Goal: Task Accomplishment & Management: Manage account settings

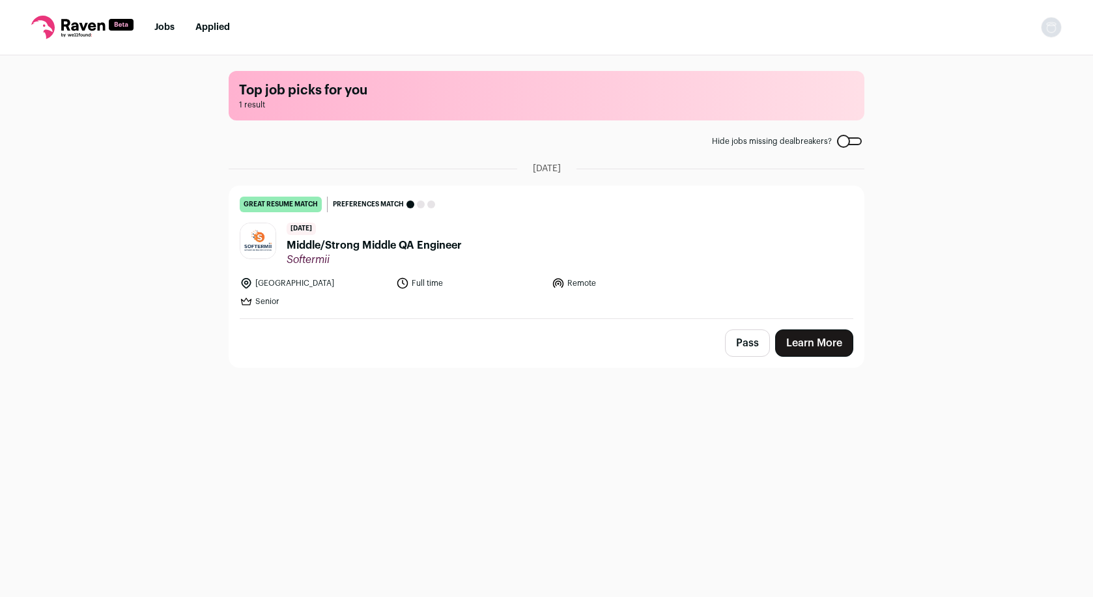
click at [362, 275] on link "great resume match You meet the must-have requirements, the nice-to-have requir…" at bounding box center [546, 252] width 634 height 132
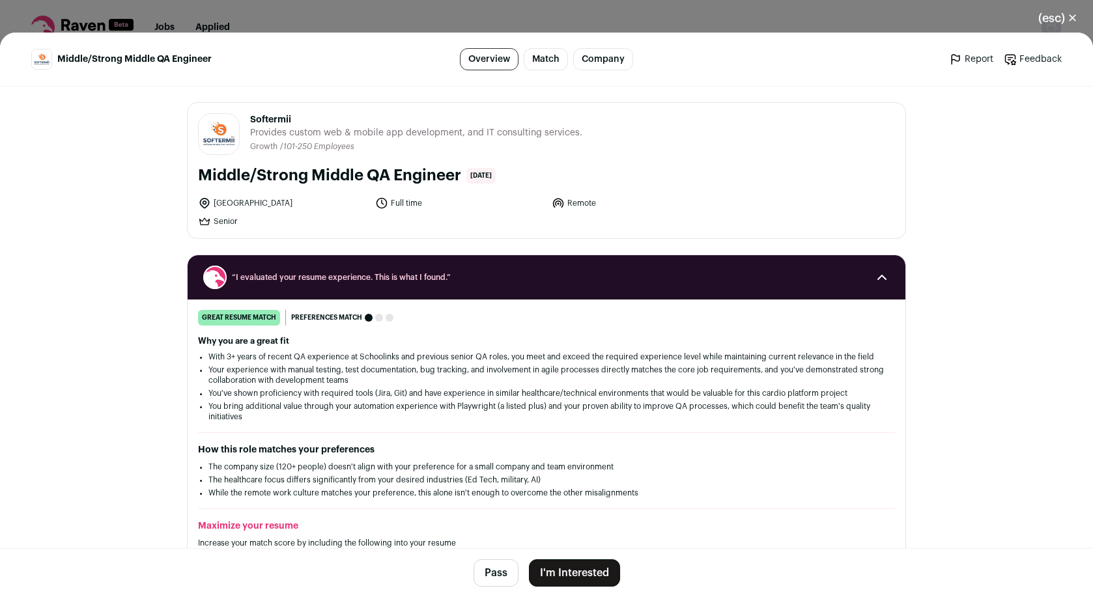
click at [456, 210] on ul "[GEOGRAPHIC_DATA] Full time Remote Senior" at bounding box center [459, 212] width 523 height 31
click at [880, 272] on icon "Close modal via background" at bounding box center [882, 278] width 16 height 16
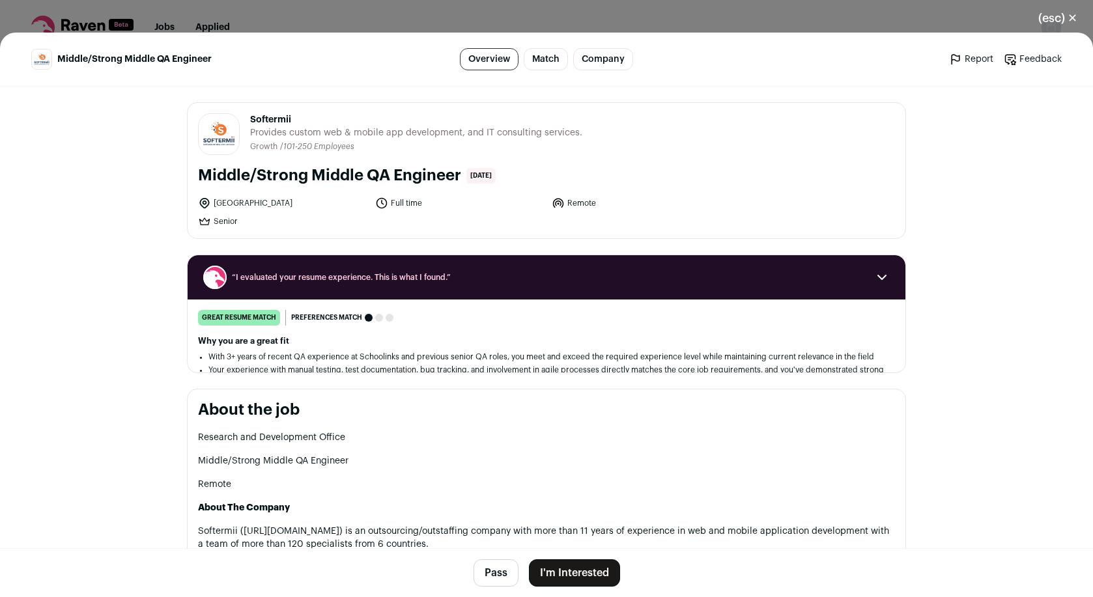
click at [878, 285] on span "Close modal via background" at bounding box center [877, 276] width 23 height 23
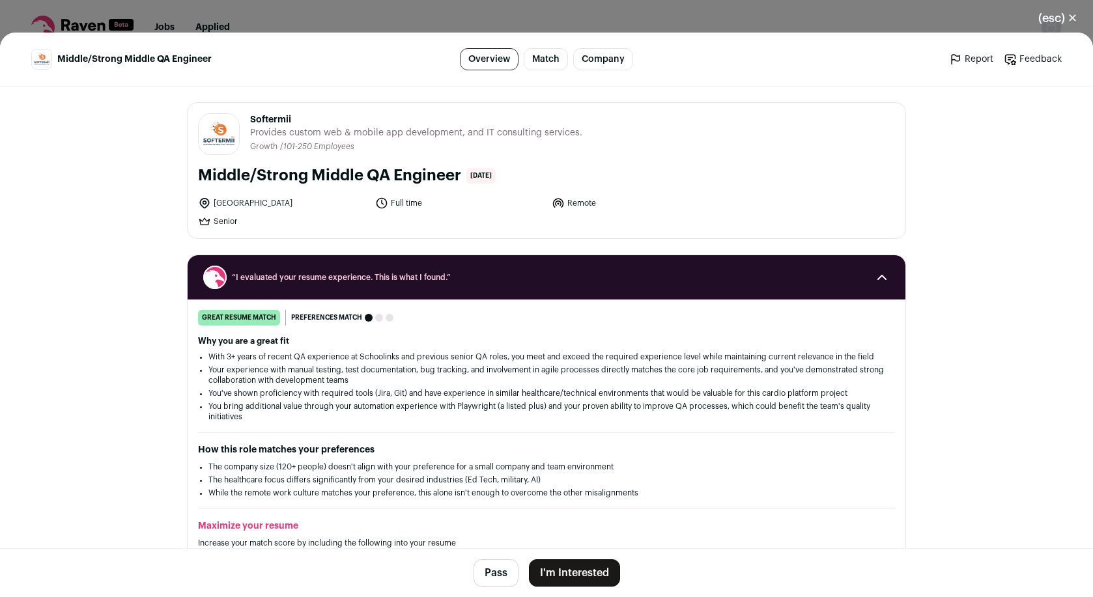
click at [878, 283] on icon "Close modal via background" at bounding box center [882, 278] width 16 height 16
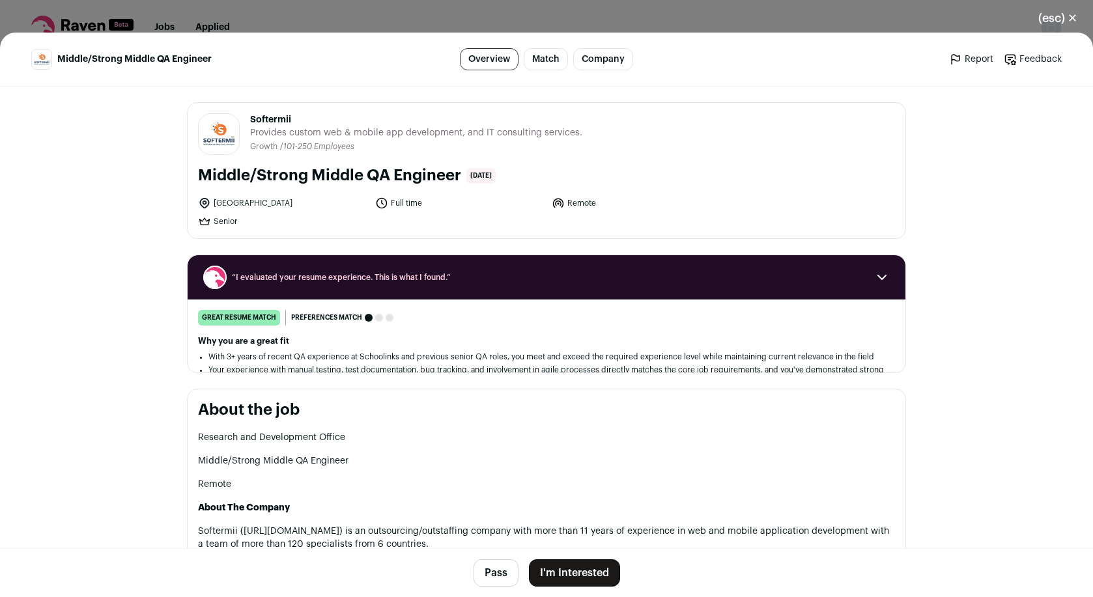
click at [1078, 13] on button "(esc) ✕" at bounding box center [1057, 18] width 70 height 29
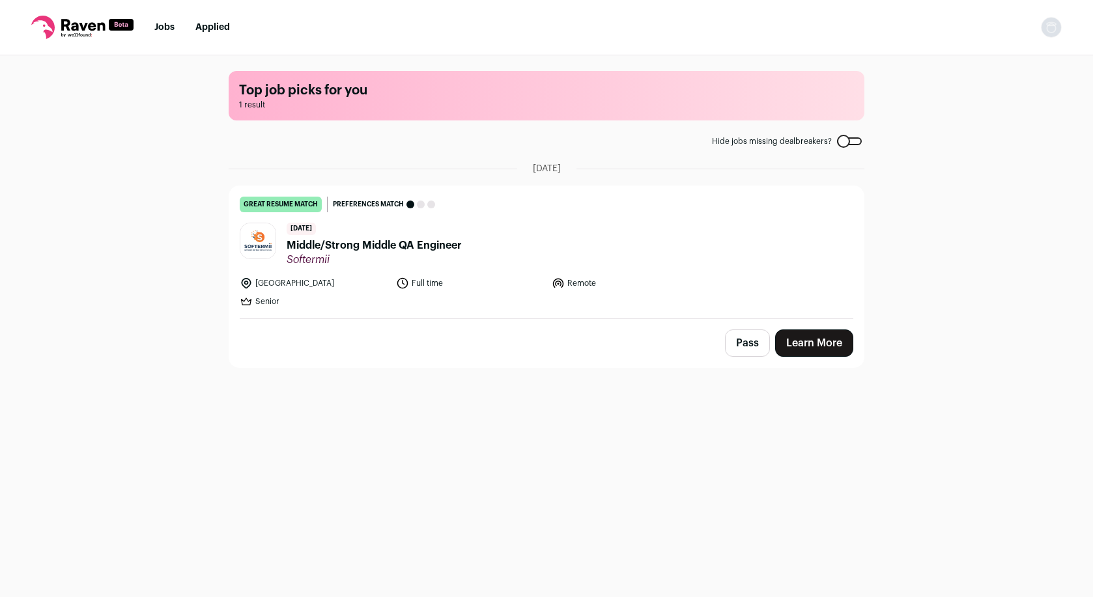
click at [1045, 34] on img "Open dropdown" at bounding box center [1051, 27] width 21 height 21
click at [1018, 59] on link "Settings" at bounding box center [989, 60] width 144 height 31
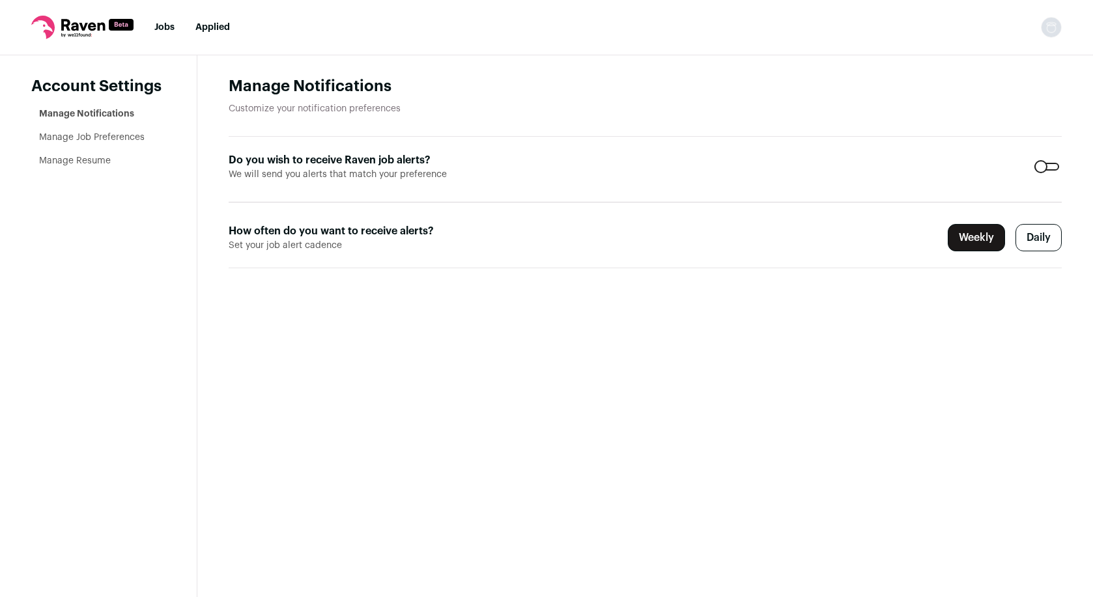
click at [1041, 242] on label "Daily" at bounding box center [1038, 237] width 46 height 27
